Goal: Information Seeking & Learning: Learn about a topic

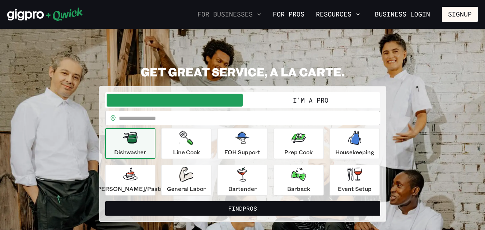
click at [261, 14] on icon "button" at bounding box center [260, 14] width 4 height 2
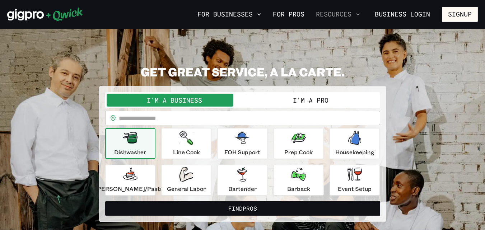
click at [358, 13] on icon "button" at bounding box center [358, 14] width 7 height 7
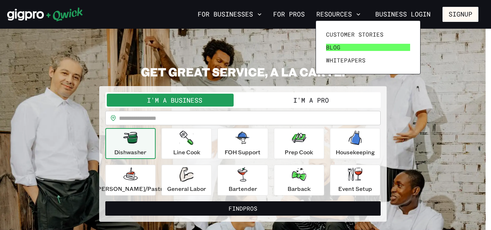
click at [345, 42] on link "Blog" at bounding box center [368, 47] width 90 height 13
click at [343, 47] on link "Blog" at bounding box center [368, 47] width 90 height 13
click at [332, 46] on span "Blog" at bounding box center [333, 47] width 14 height 7
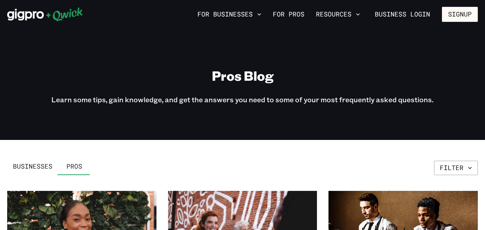
click at [458, 160] on div "Businesses Pros Filter" at bounding box center [242, 166] width 471 height 17
click at [462, 170] on button "Filter" at bounding box center [456, 168] width 44 height 14
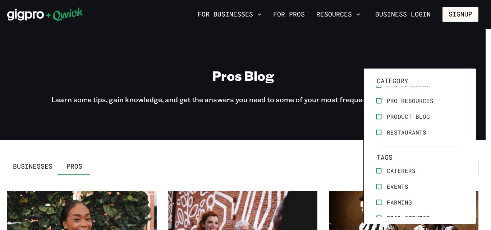
click at [327, 167] on div at bounding box center [245, 115] width 491 height 230
